Goal: Task Accomplishment & Management: Manage account settings

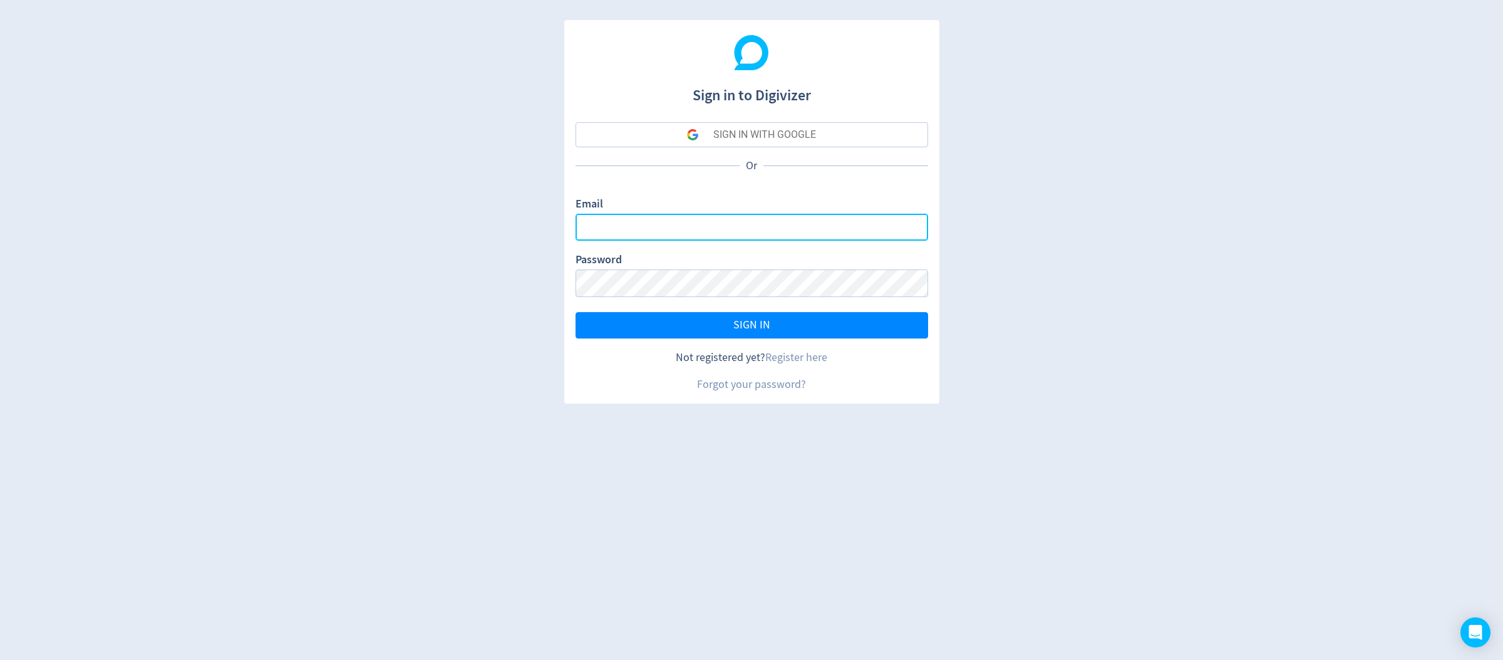
click at [646, 219] on input "Email" at bounding box center [752, 227] width 353 height 27
type input "[PERSON_NAME][EMAIL_ADDRESS][PERSON_NAME][DOMAIN_NAME]"
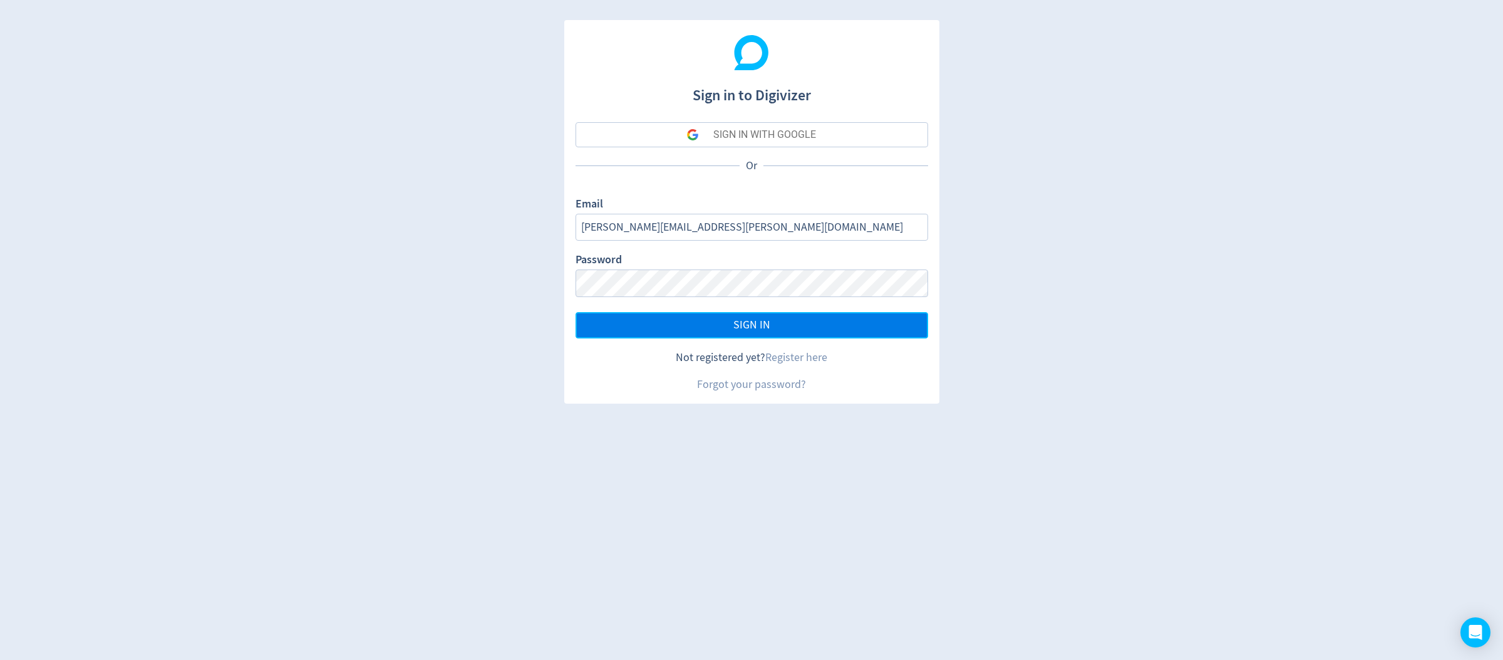
click at [694, 323] on button "SIGN IN" at bounding box center [752, 325] width 353 height 26
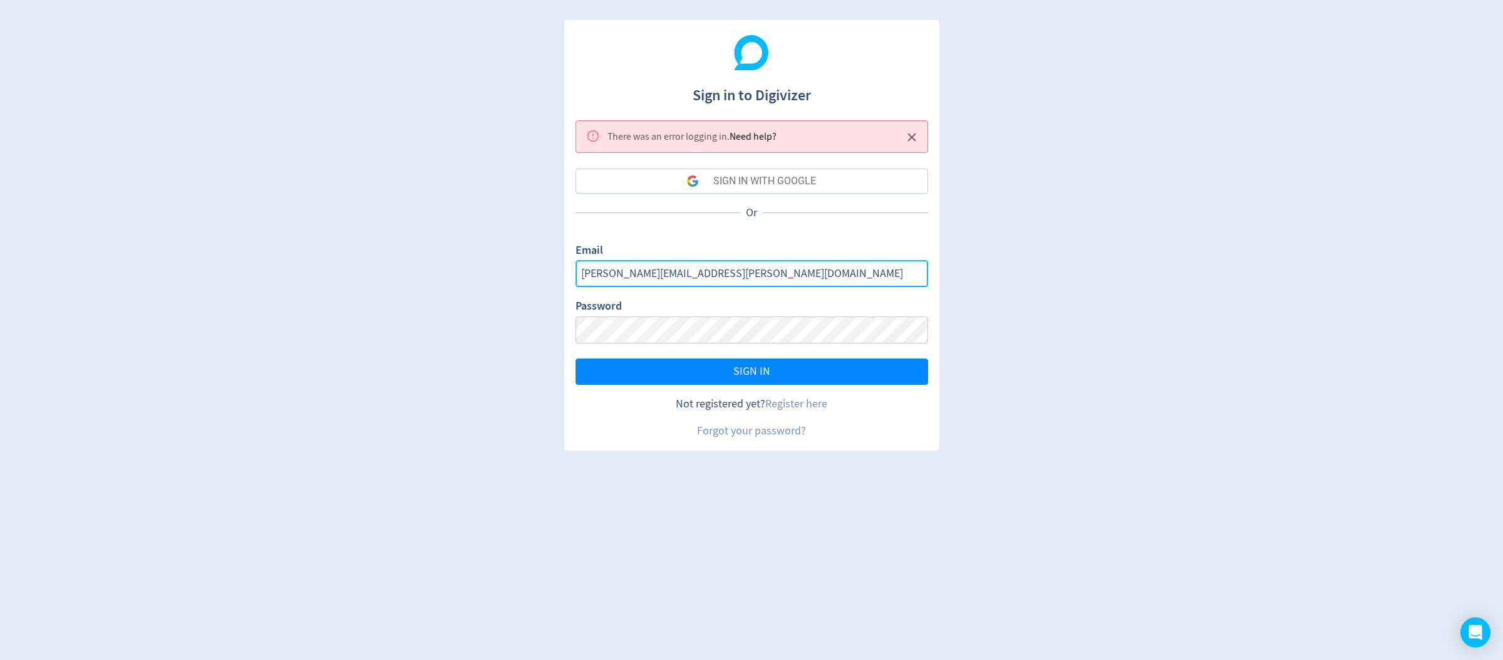
drag, startPoint x: 734, startPoint y: 274, endPoint x: 527, endPoint y: 276, distance: 207.4
click at [527, 276] on div "Sign in to Digivizer There was an error logging in . Need help? SIGN IN WITH GO…" at bounding box center [751, 330] width 1503 height 660
click at [518, 276] on div "Sign in to Digivizer There was an error logging in . Need help? SIGN IN WITH GO…" at bounding box center [751, 330] width 1503 height 660
drag, startPoint x: 703, startPoint y: 274, endPoint x: 474, endPoint y: 273, distance: 229.3
click at [474, 273] on div "Sign in to Digivizer There was an error logging in . Need help? SIGN IN WITH GO…" at bounding box center [751, 330] width 1503 height 660
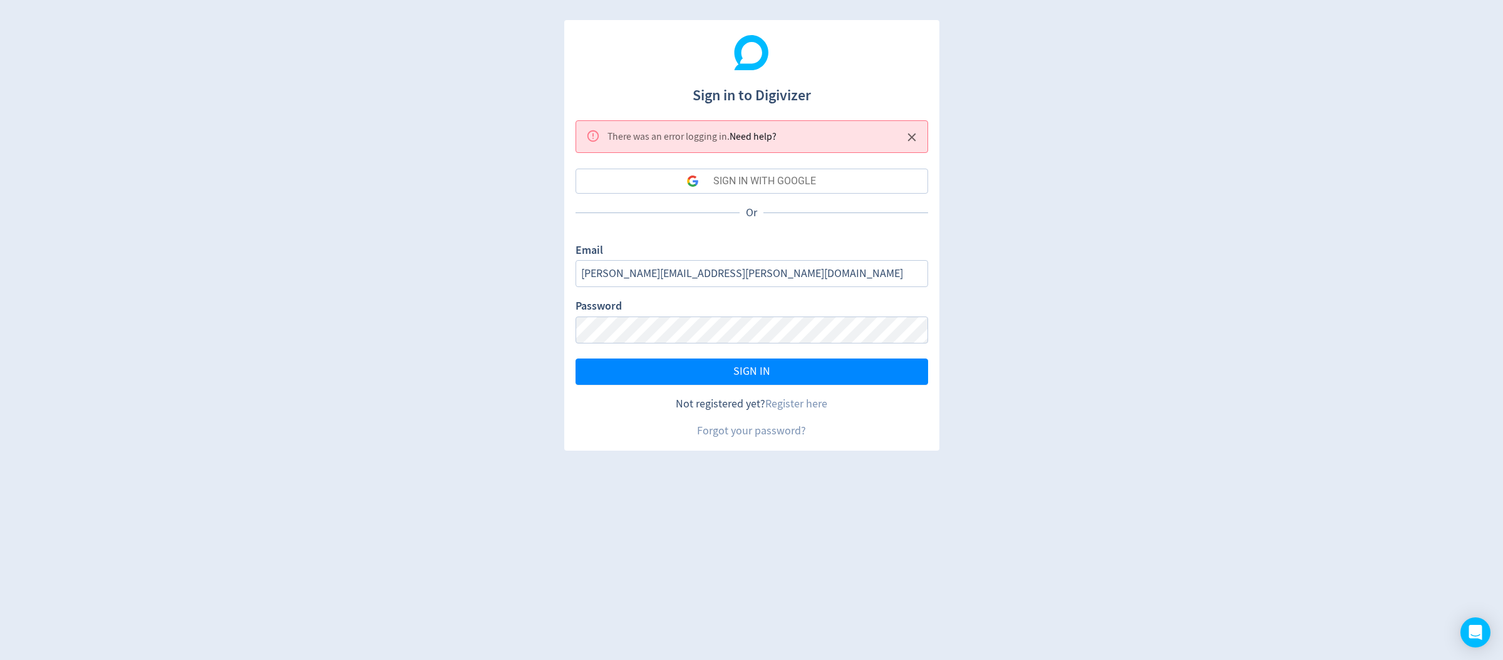
click at [578, 345] on form "Email [PERSON_NAME][EMAIL_ADDRESS][PERSON_NAME][DOMAIN_NAME] Password SIGN IN" at bounding box center [752, 313] width 353 height 142
drag, startPoint x: 738, startPoint y: 276, endPoint x: 519, endPoint y: 273, distance: 218.7
click at [519, 273] on div "Sign in to Digivizer There was an error logging in . Need help? SIGN IN WITH GO…" at bounding box center [751, 330] width 1503 height 660
